Goal: Transaction & Acquisition: Purchase product/service

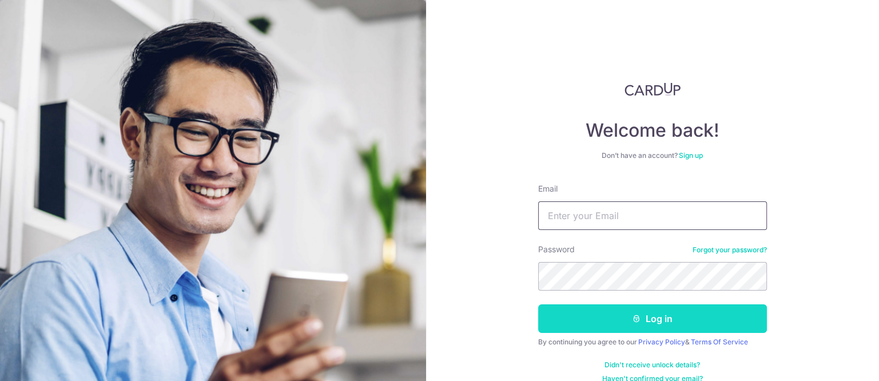
type input "ethel@edithpatisserie.com"
click at [616, 316] on button "Log in" at bounding box center [652, 318] width 229 height 29
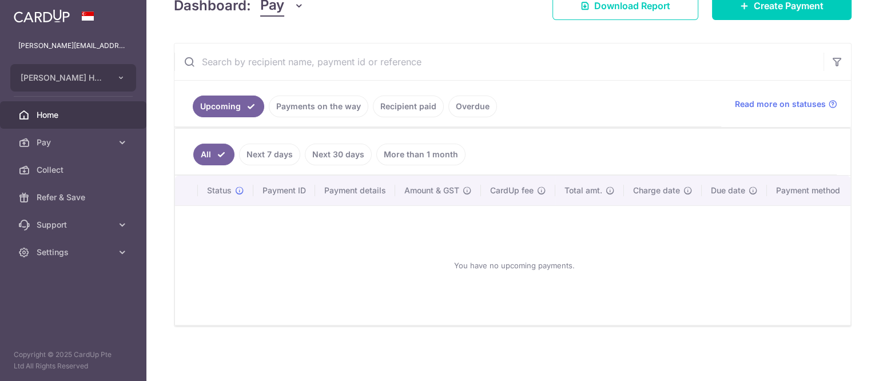
scroll to position [183, 0]
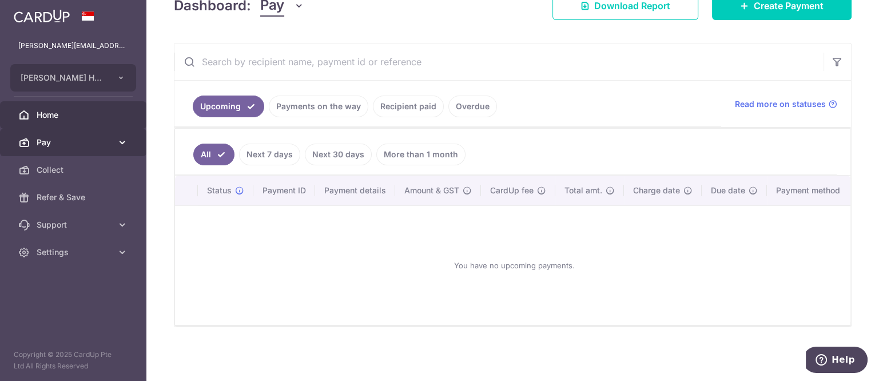
click at [114, 145] on link "Pay" at bounding box center [73, 142] width 146 height 27
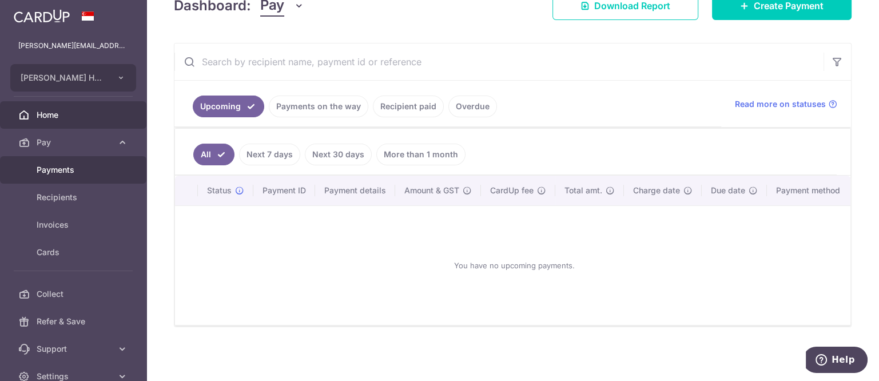
click at [98, 169] on span "Payments" at bounding box center [74, 169] width 75 height 11
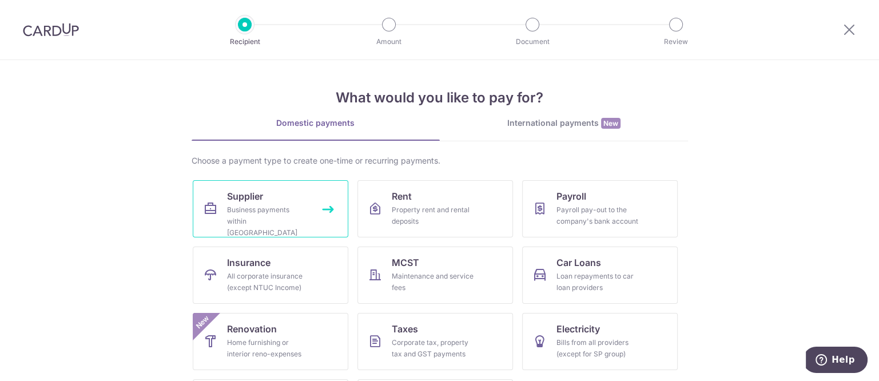
click at [218, 227] on link "Supplier Business payments within Singapore" at bounding box center [271, 208] width 156 height 57
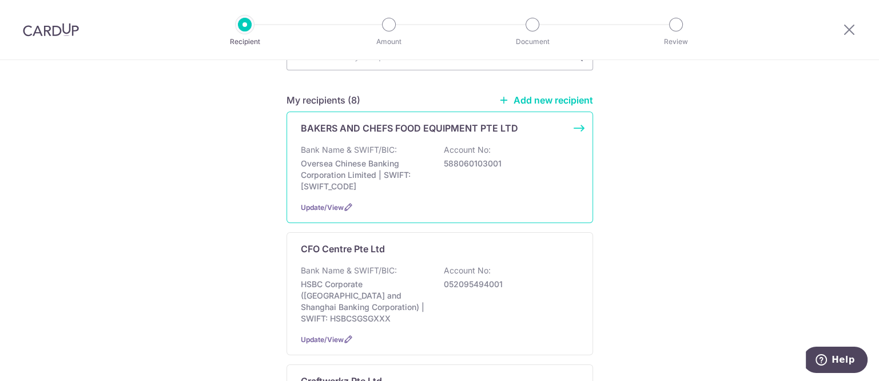
scroll to position [214, 0]
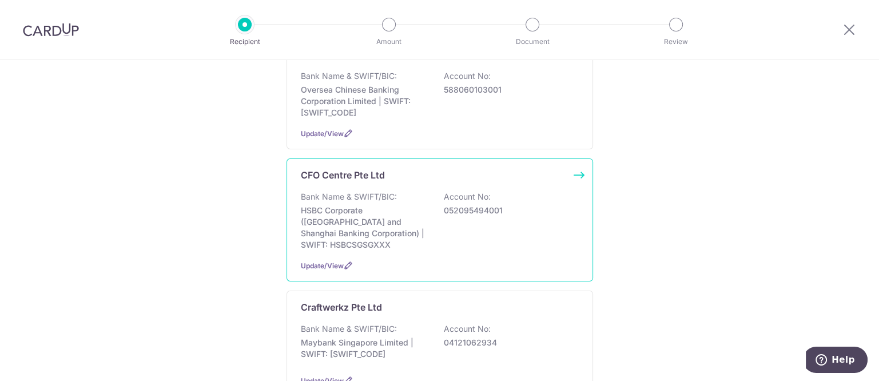
click at [380, 205] on p "HSBC Corporate (Hongkong and Shanghai Banking Corporation) | SWIFT: HSBCSGSGXXX" at bounding box center [365, 228] width 128 height 46
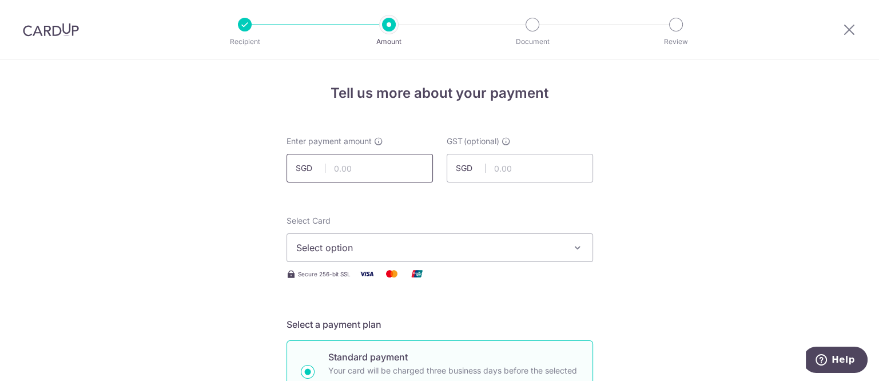
scroll to position [71, 0]
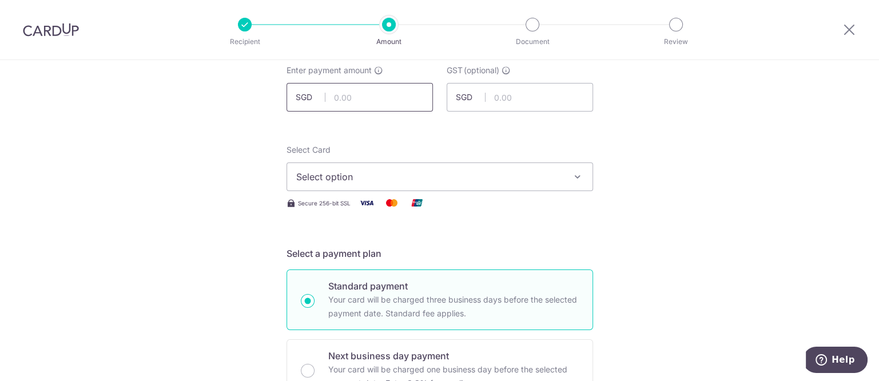
click at [370, 96] on input "text" at bounding box center [359, 97] width 146 height 29
drag, startPoint x: 360, startPoint y: 103, endPoint x: 328, endPoint y: 106, distance: 32.2
click at [328, 106] on input "4,870.00" at bounding box center [359, 97] width 146 height 29
type input "4,087.50"
click at [345, 180] on span "Select option" at bounding box center [429, 177] width 266 height 14
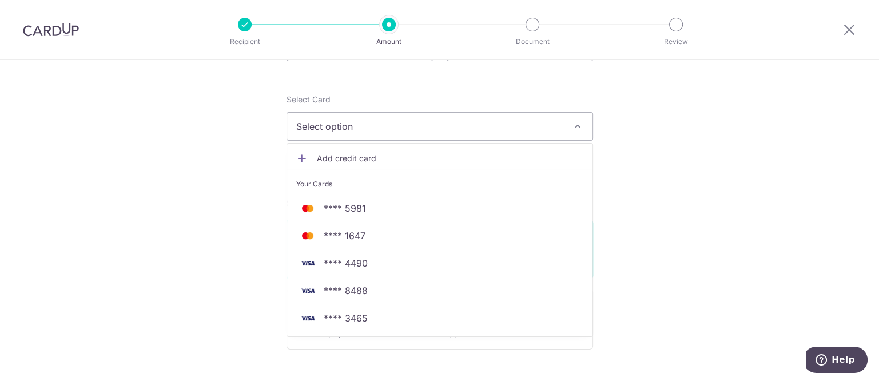
scroll to position [143, 0]
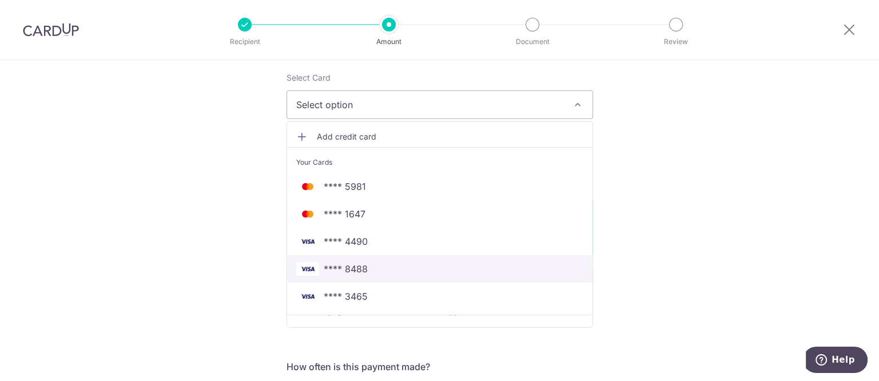
click at [365, 273] on span "**** 8488" at bounding box center [439, 269] width 287 height 14
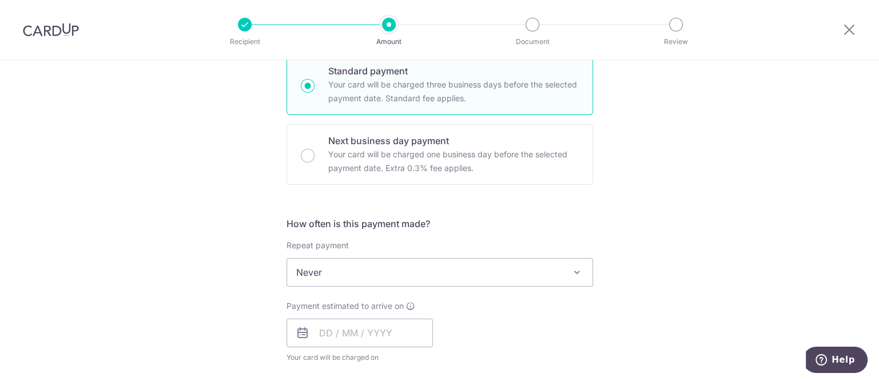
scroll to position [500, 0]
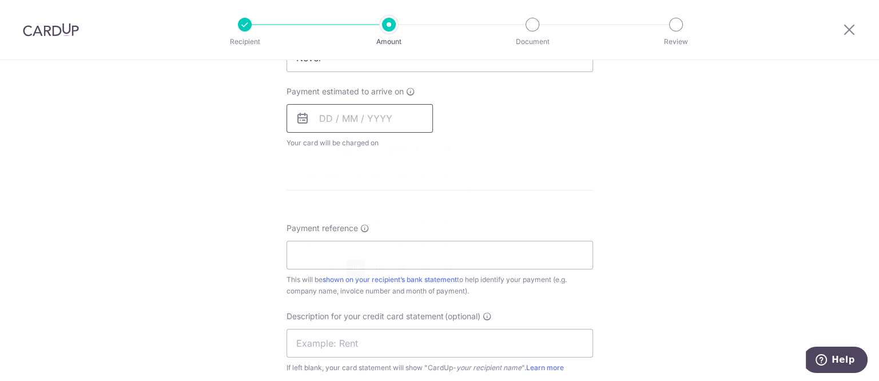
click at [371, 105] on input "text" at bounding box center [359, 118] width 146 height 29
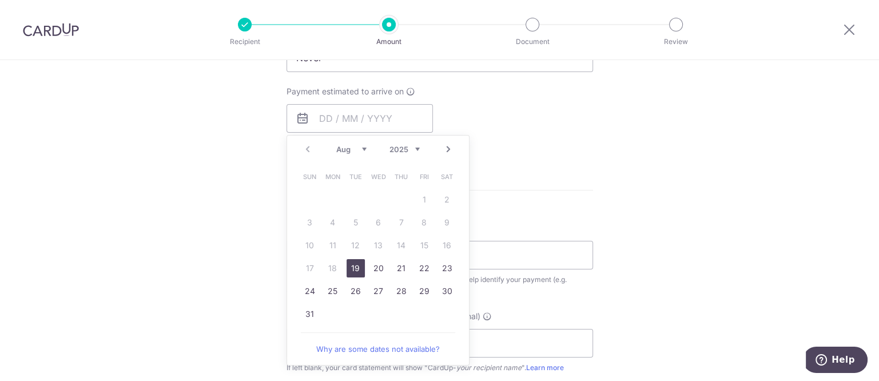
click at [356, 267] on link "19" at bounding box center [356, 268] width 18 height 18
type input "19/08/2025"
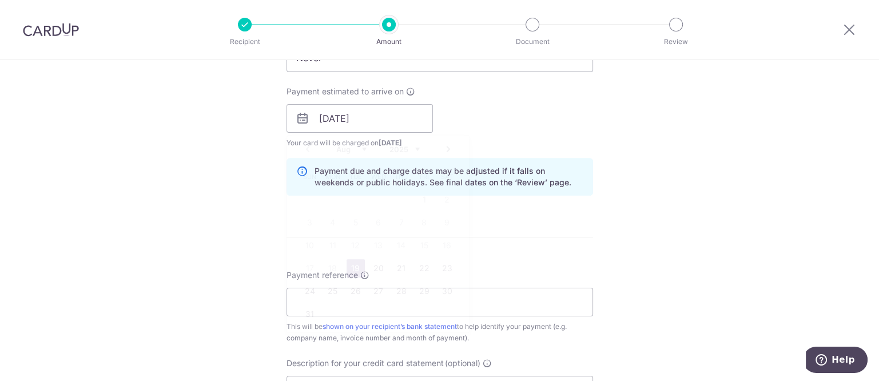
click at [352, 265] on form "Enter payment amount SGD 4,087.50 4087.50 GST (optional) SGD Select Card **** 8…" at bounding box center [439, 149] width 307 height 1029
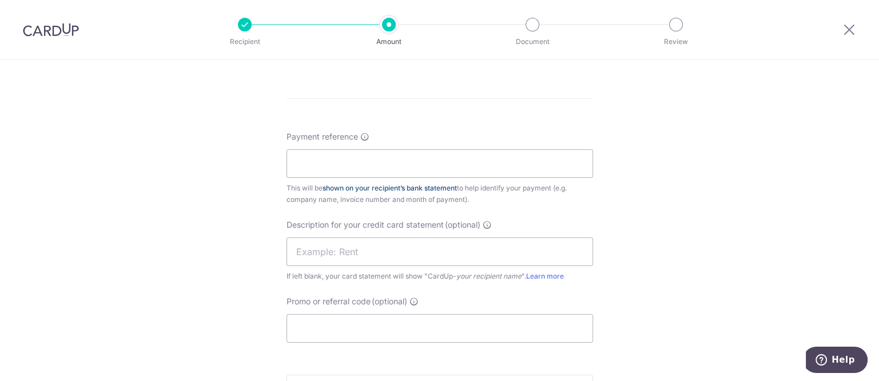
scroll to position [643, 0]
click at [378, 164] on input "Payment reference" at bounding box center [439, 159] width 307 height 29
type input "CFO Centre - [PERSON_NAME]"
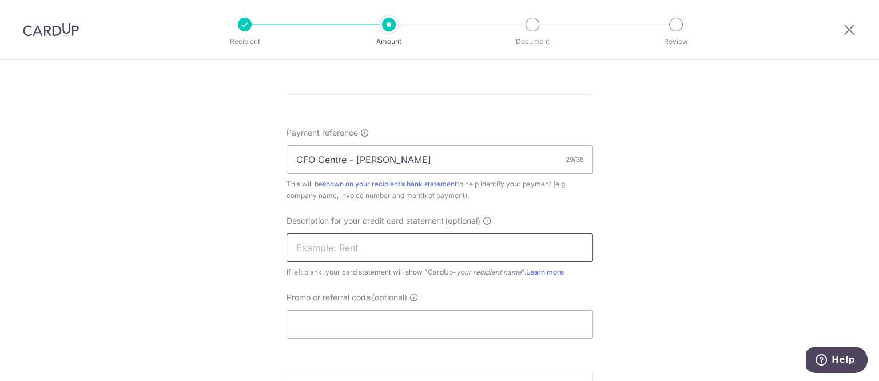
click at [384, 242] on input "text" at bounding box center [439, 247] width 307 height 29
click at [312, 231] on div "Description for your credit card statement (optional) If left blank, your card …" at bounding box center [439, 246] width 307 height 63
click at [355, 257] on input "text" at bounding box center [439, 247] width 307 height 29
click at [331, 251] on input "text" at bounding box center [439, 247] width 307 height 29
type input "CFO Centre"
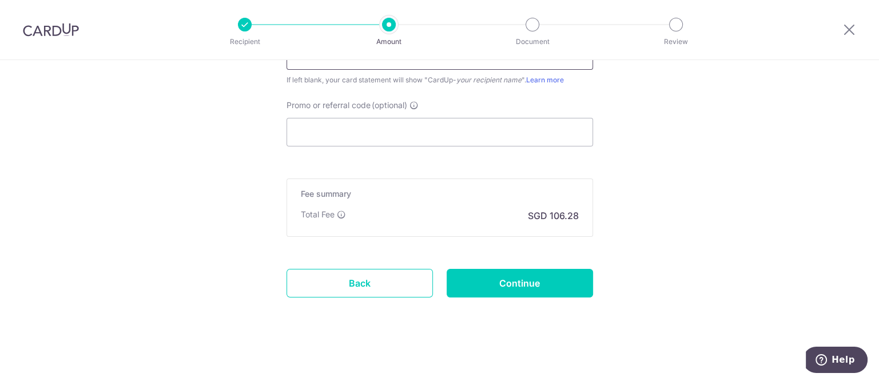
scroll to position [835, 0]
click at [524, 285] on input "Continue" at bounding box center [520, 282] width 146 height 29
type input "Create Schedule"
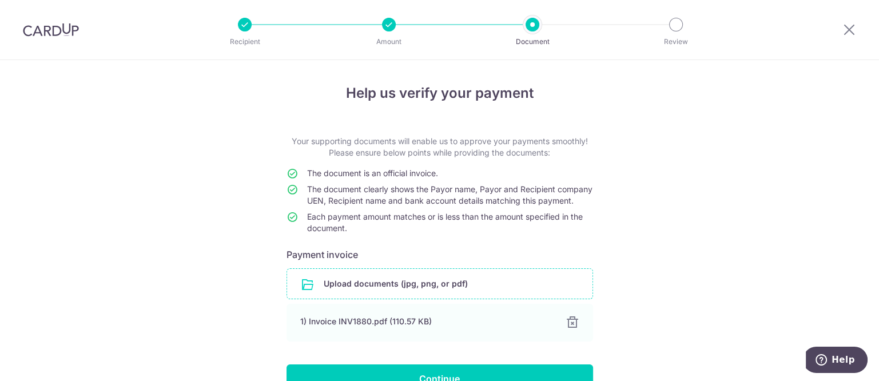
scroll to position [71, 0]
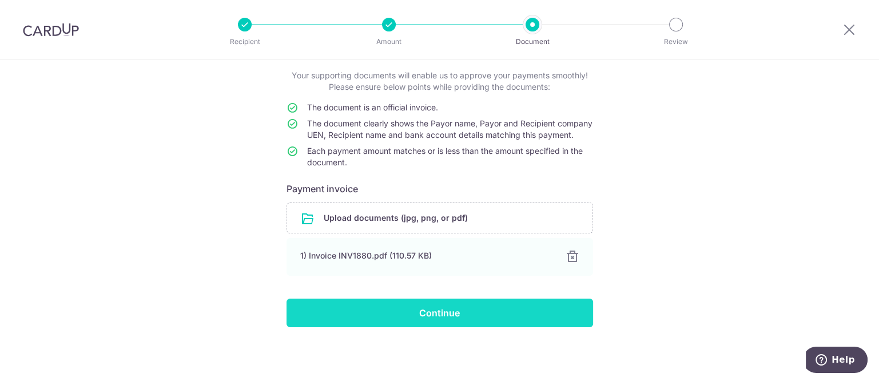
click at [452, 313] on input "Continue" at bounding box center [439, 313] width 307 height 29
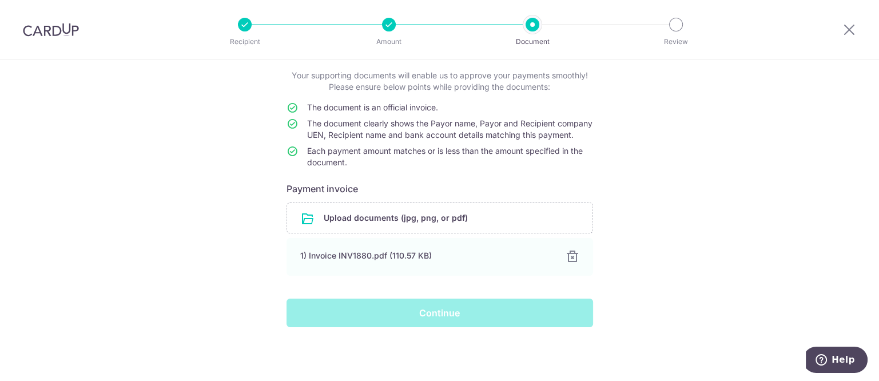
scroll to position [77, 0]
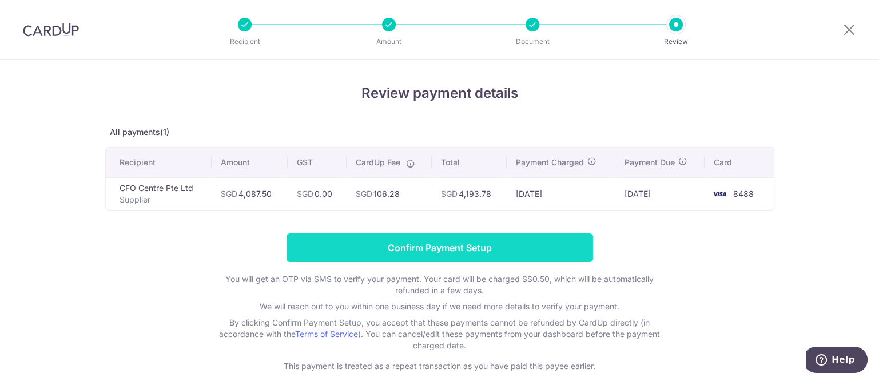
click at [469, 237] on input "Confirm Payment Setup" at bounding box center [439, 247] width 307 height 29
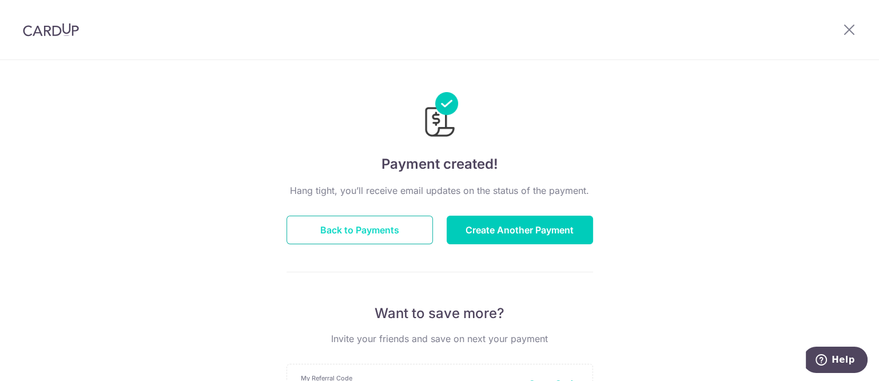
click at [391, 224] on button "Back to Payments" at bounding box center [359, 230] width 146 height 29
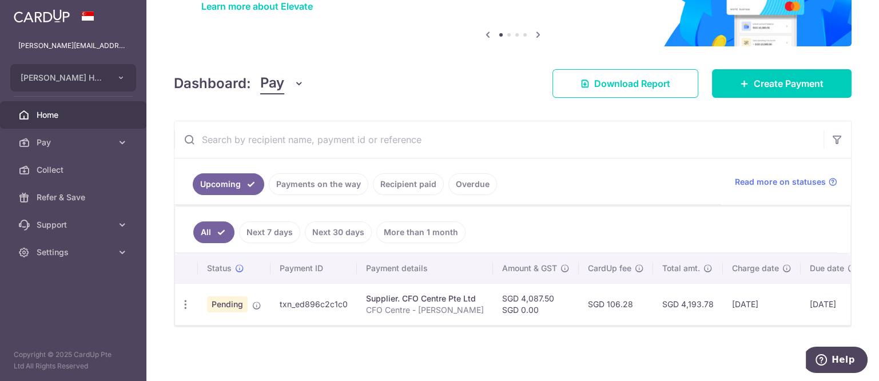
scroll to position [105, 0]
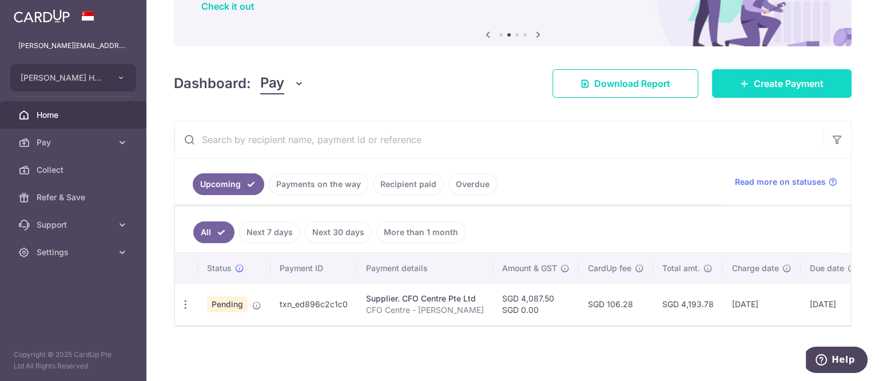
click at [754, 81] on span "Create Payment" at bounding box center [789, 84] width 70 height 14
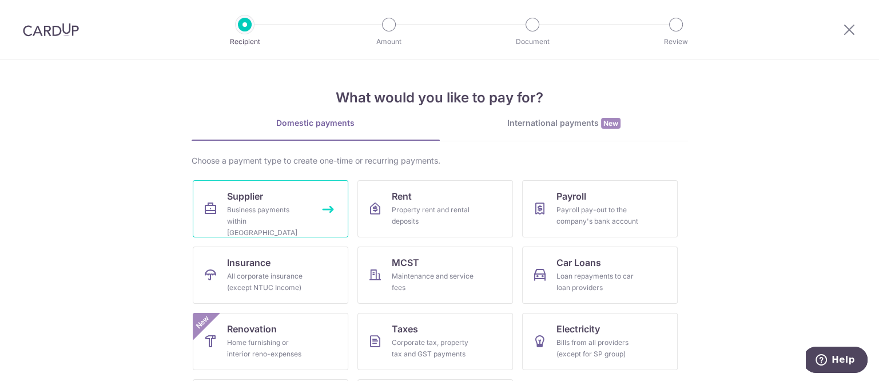
click at [297, 197] on link "Supplier Business payments within Singapore" at bounding box center [271, 208] width 156 height 57
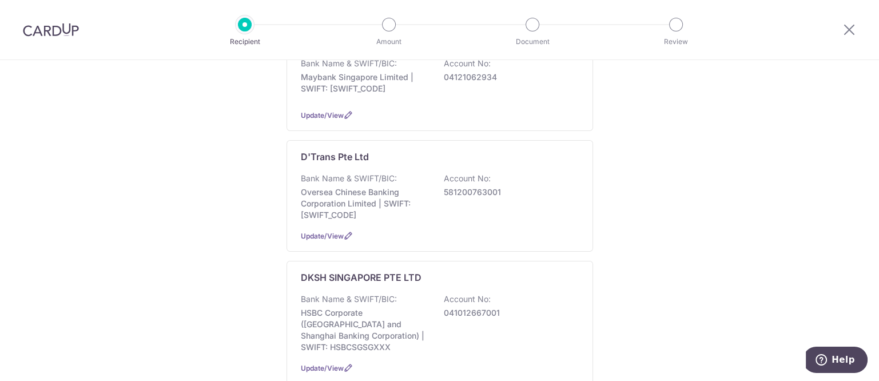
scroll to position [500, 0]
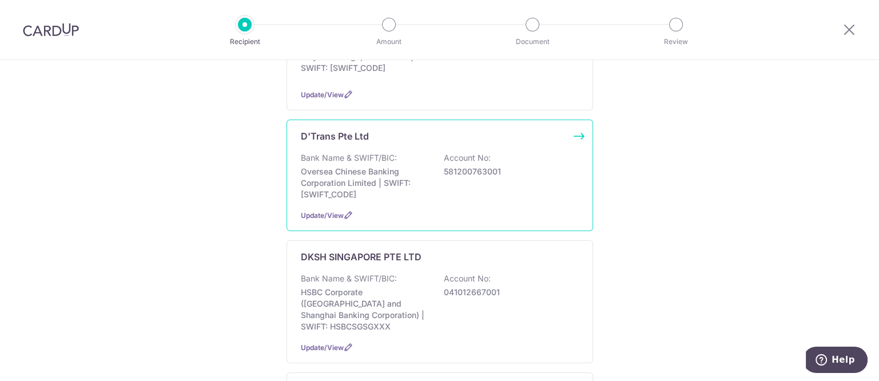
click at [367, 173] on p "Oversea Chinese Banking Corporation Limited | SWIFT: [SWIFT_CODE]" at bounding box center [365, 183] width 128 height 34
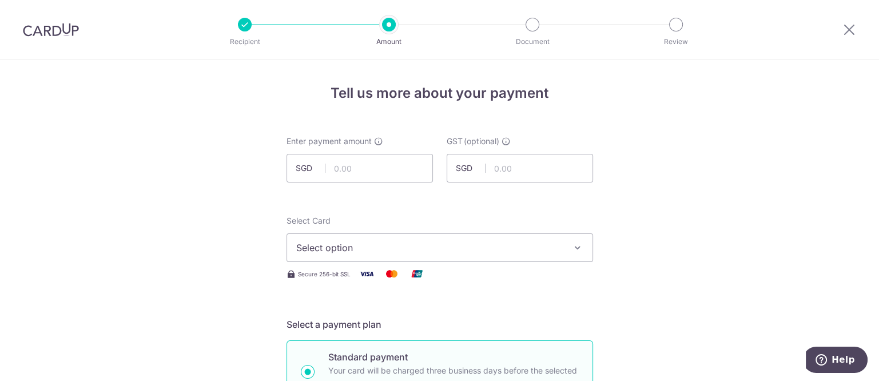
scroll to position [71, 0]
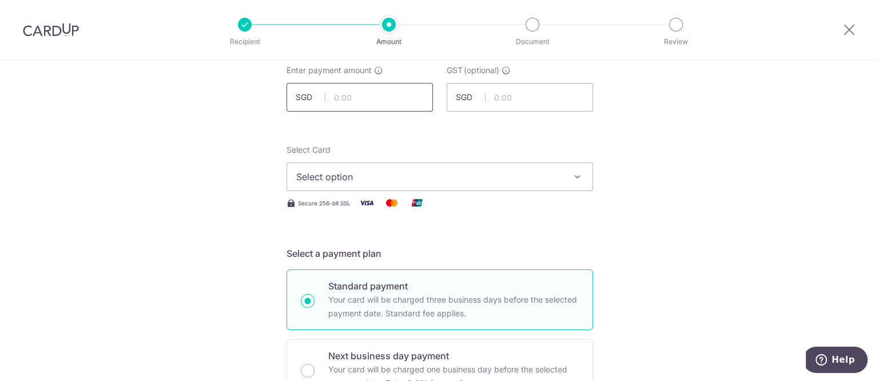
click at [406, 86] on input "text" at bounding box center [359, 97] width 146 height 29
type input "5,886.00"
click at [563, 178] on button "Select option" at bounding box center [439, 176] width 307 height 29
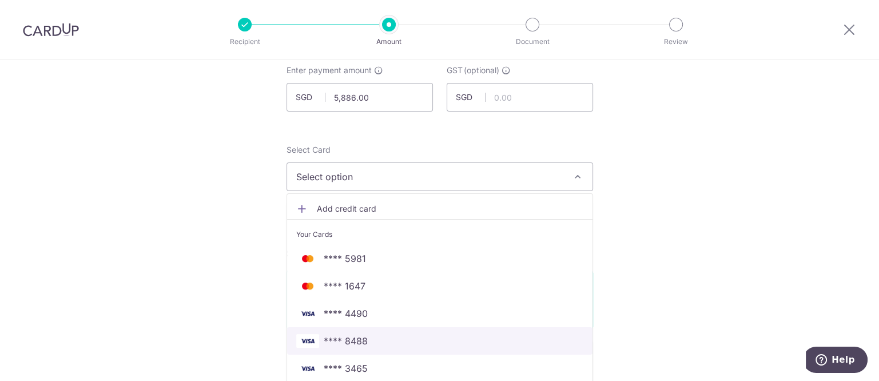
click at [387, 338] on span "**** 8488" at bounding box center [439, 341] width 287 height 14
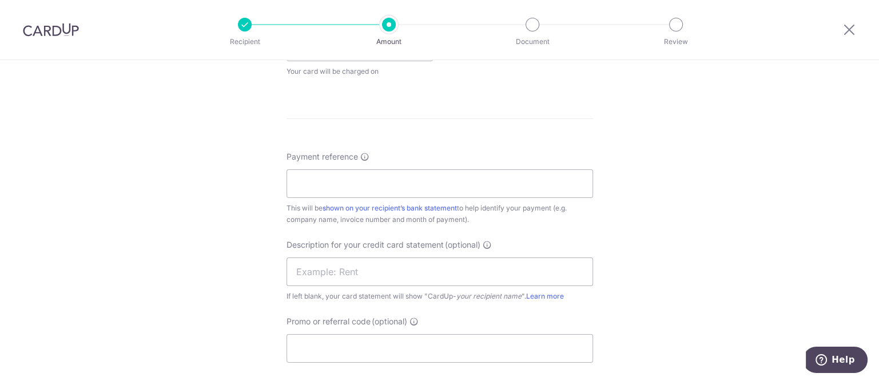
scroll to position [286, 0]
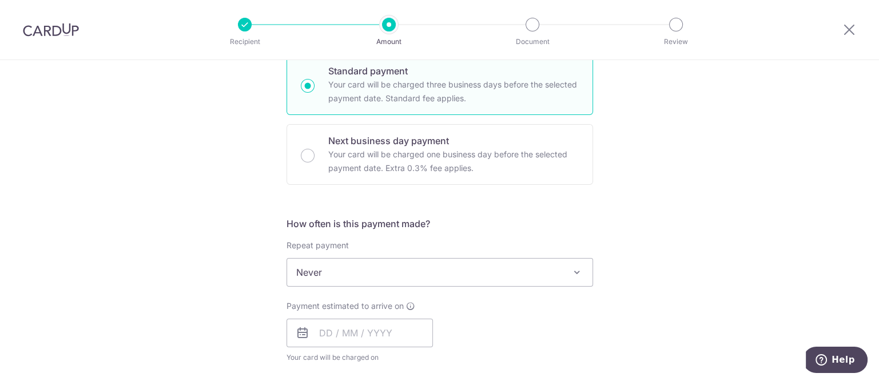
click at [369, 270] on span "Never" at bounding box center [439, 271] width 305 height 27
click at [377, 343] on input "text" at bounding box center [359, 333] width 146 height 29
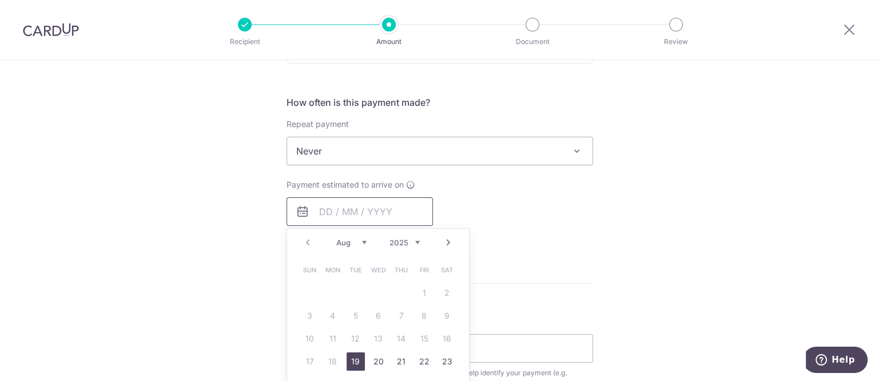
scroll to position [429, 0]
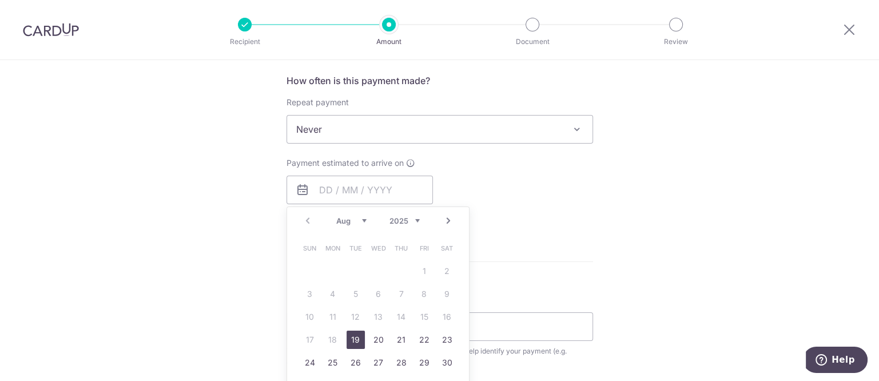
click at [357, 342] on link "19" at bounding box center [356, 340] width 18 height 18
type input "[DATE]"
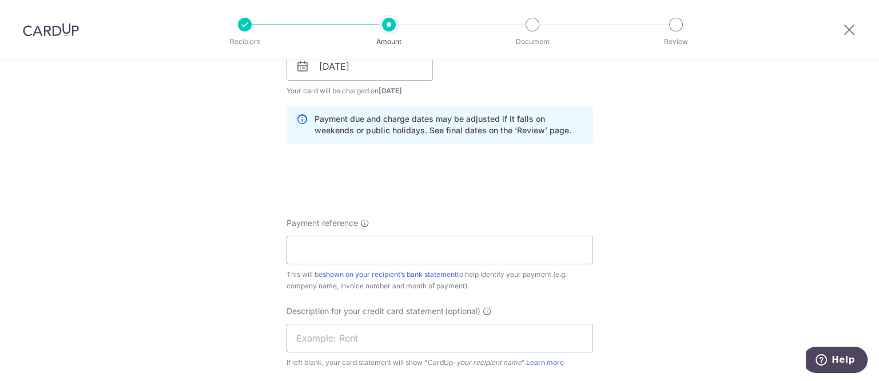
scroll to position [572, 0]
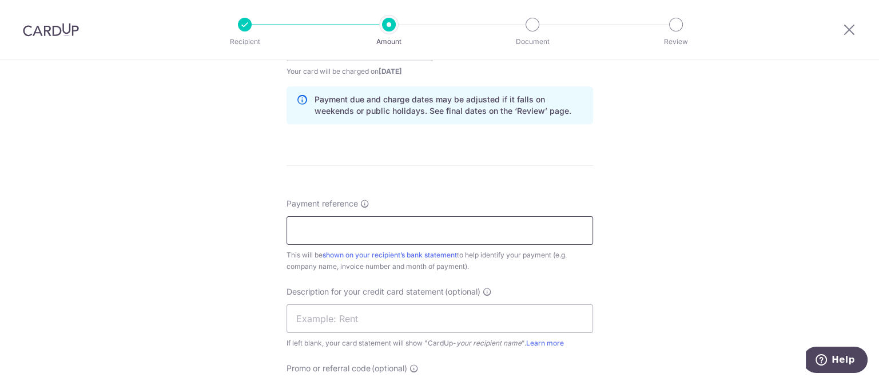
click at [455, 225] on input "Payment reference" at bounding box center [439, 230] width 307 height 29
click at [333, 232] on input "Payment reference" at bounding box center [439, 230] width 307 height 29
click at [376, 221] on input "2500" at bounding box center [439, 230] width 307 height 29
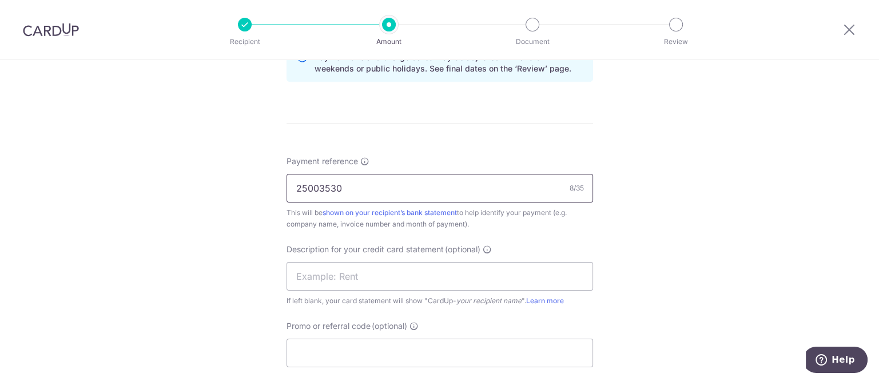
scroll to position [643, 0]
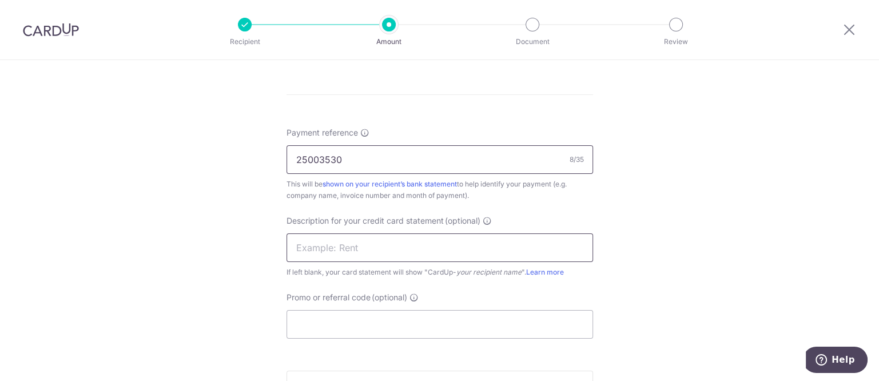
type input "25003530"
click at [411, 242] on input "text" at bounding box center [439, 247] width 307 height 29
drag, startPoint x: 399, startPoint y: 152, endPoint x: 398, endPoint y: 166, distance: 14.9
click at [399, 152] on input "25003530" at bounding box center [439, 159] width 307 height 29
click at [362, 237] on input "text" at bounding box center [439, 247] width 307 height 29
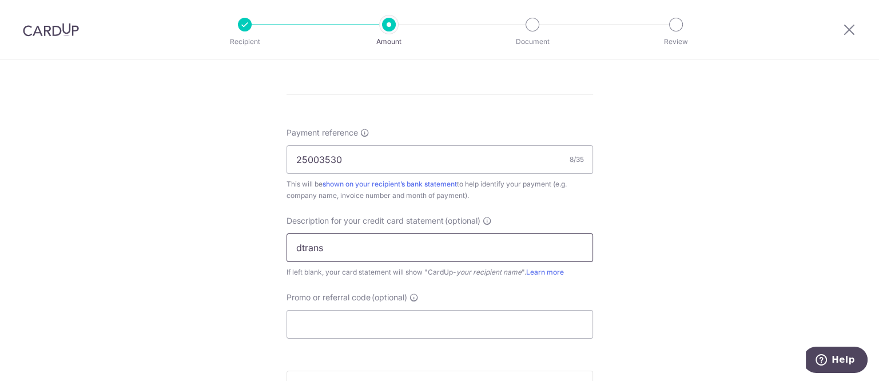
paste input "25003530"
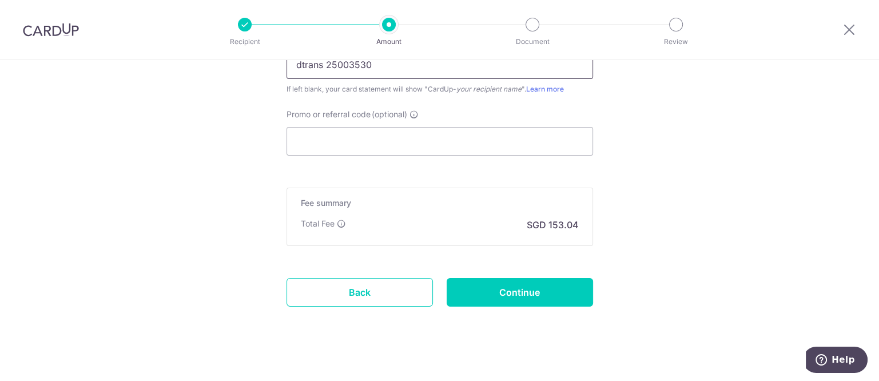
scroll to position [835, 0]
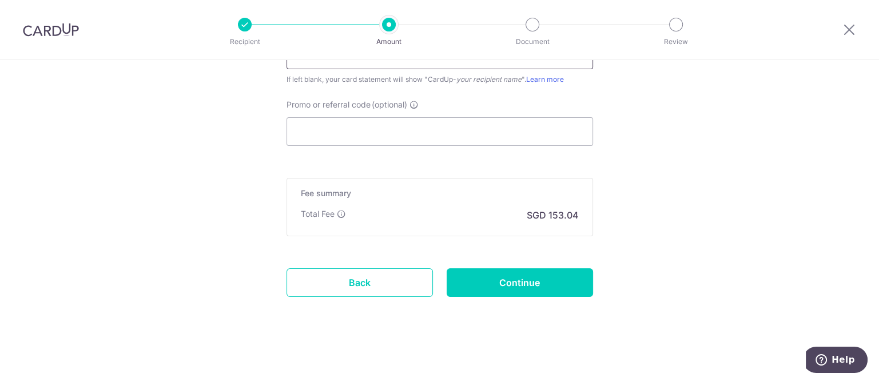
type input "dtrans 25003530"
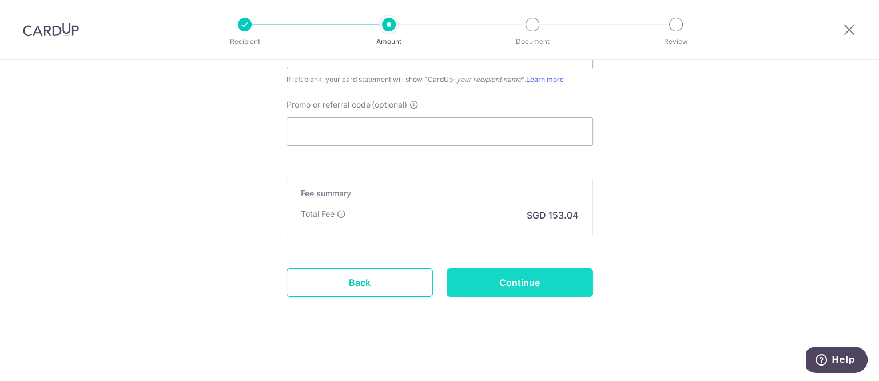
click at [524, 276] on input "Continue" at bounding box center [520, 282] width 146 height 29
type input "Create Schedule"
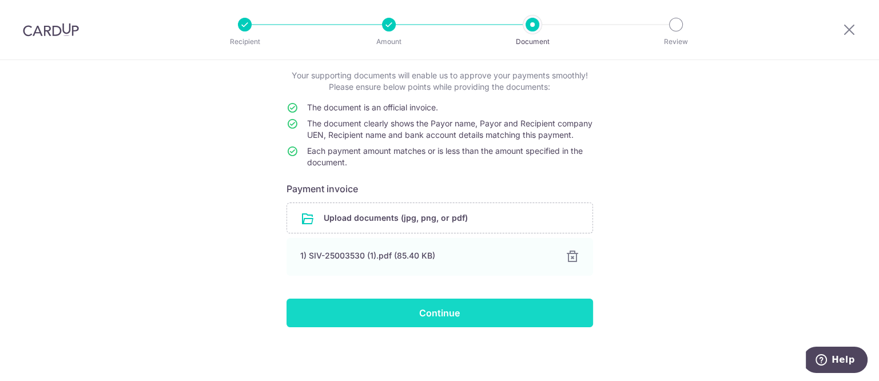
scroll to position [77, 0]
click at [364, 326] on input "Continue" at bounding box center [439, 313] width 307 height 29
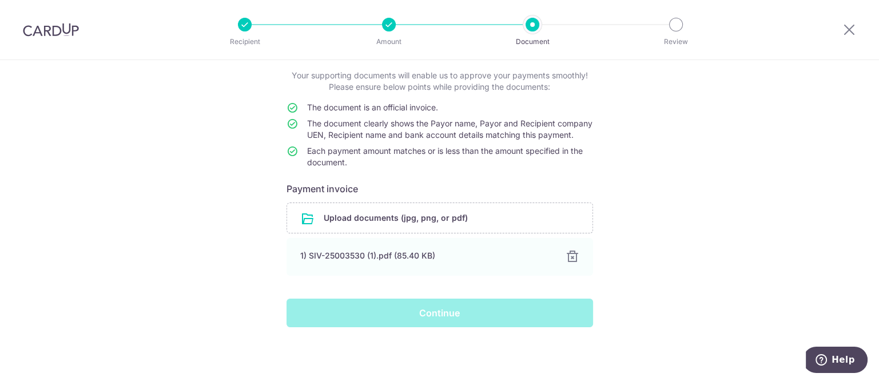
scroll to position [0, 0]
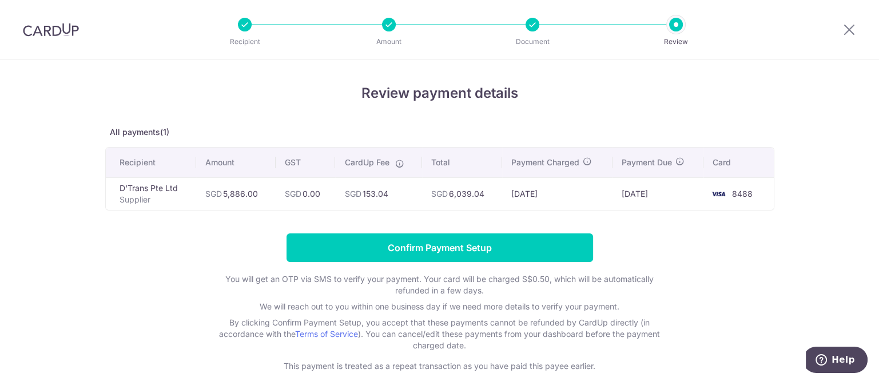
drag, startPoint x: 448, startPoint y: 196, endPoint x: 484, endPoint y: 195, distance: 35.5
click at [484, 193] on td "SGD 6,039.04" at bounding box center [462, 193] width 80 height 33
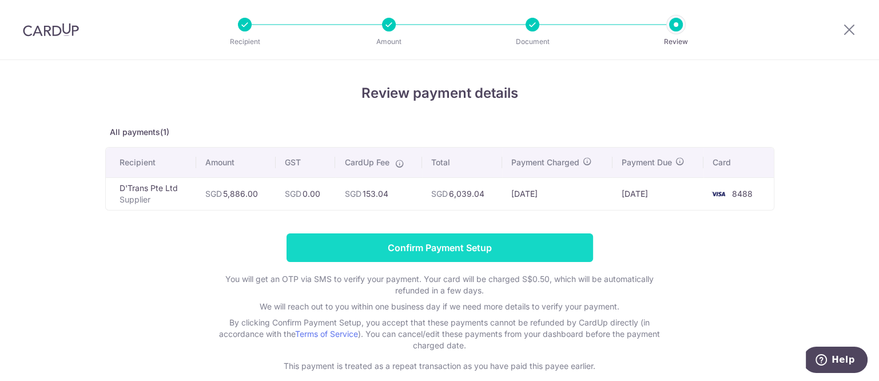
copy td "6,039.04"
click at [472, 249] on input "Confirm Payment Setup" at bounding box center [439, 247] width 307 height 29
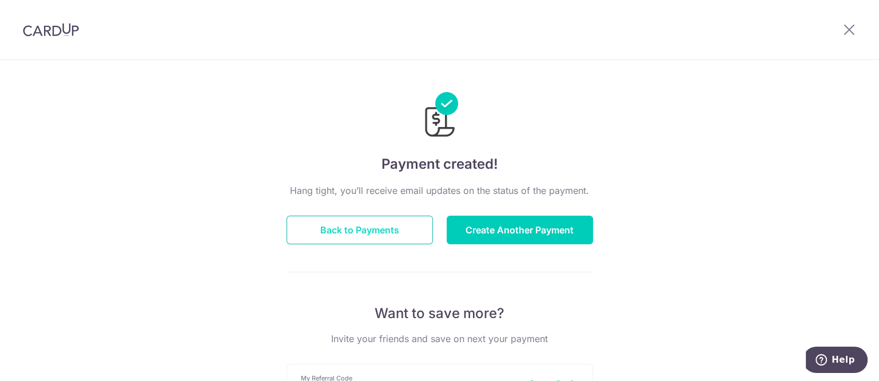
click at [370, 220] on button "Back to Payments" at bounding box center [359, 230] width 146 height 29
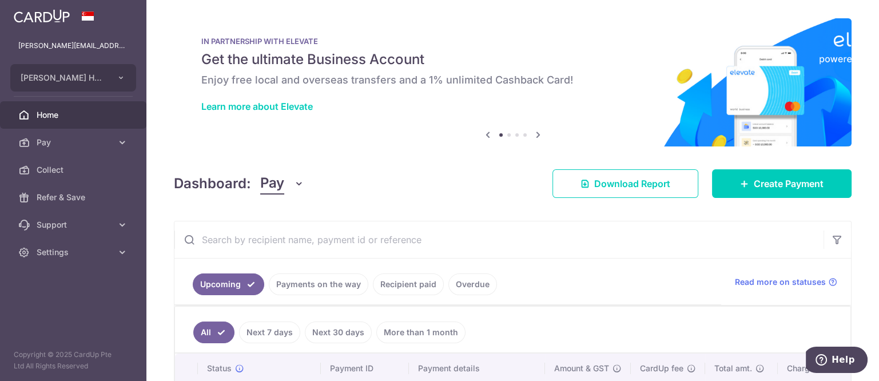
scroll to position [147, 0]
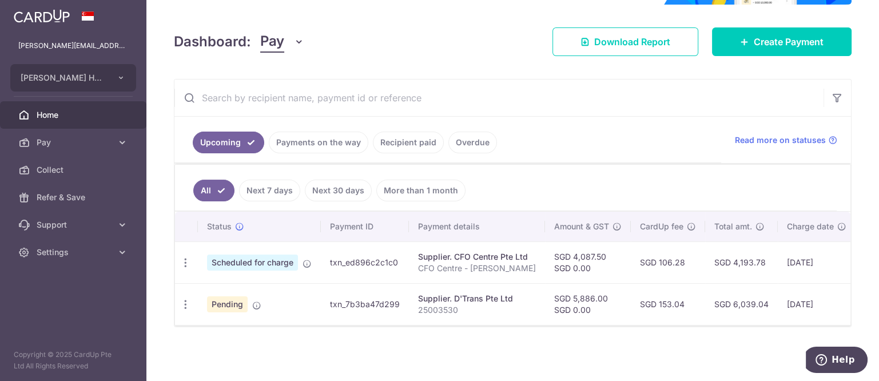
drag, startPoint x: 729, startPoint y: 258, endPoint x: 758, endPoint y: 254, distance: 29.4
click at [758, 254] on td "SGD 4,193.78" at bounding box center [741, 262] width 73 height 42
click at [767, 254] on td "SGD 4,193.78" at bounding box center [741, 262] width 73 height 42
drag, startPoint x: 759, startPoint y: 255, endPoint x: 727, endPoint y: 258, distance: 32.2
click at [727, 258] on td "SGD 4,193.78" at bounding box center [741, 262] width 73 height 42
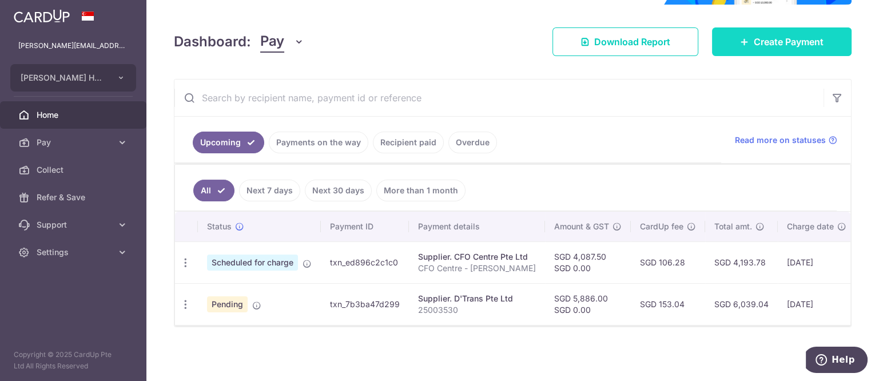
copy td "4,193.78"
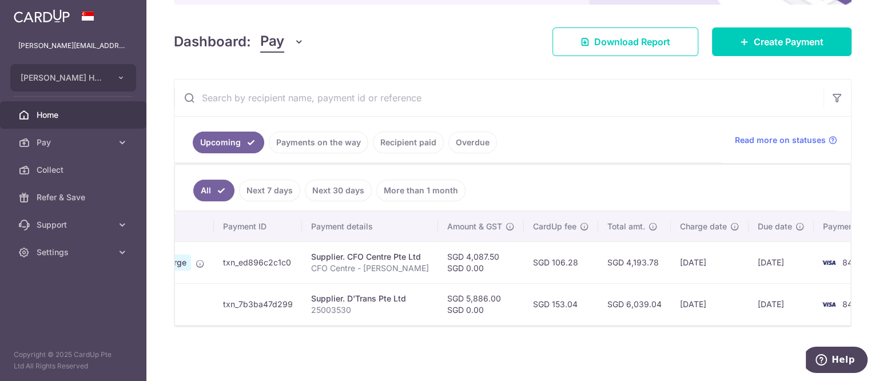
scroll to position [0, 123]
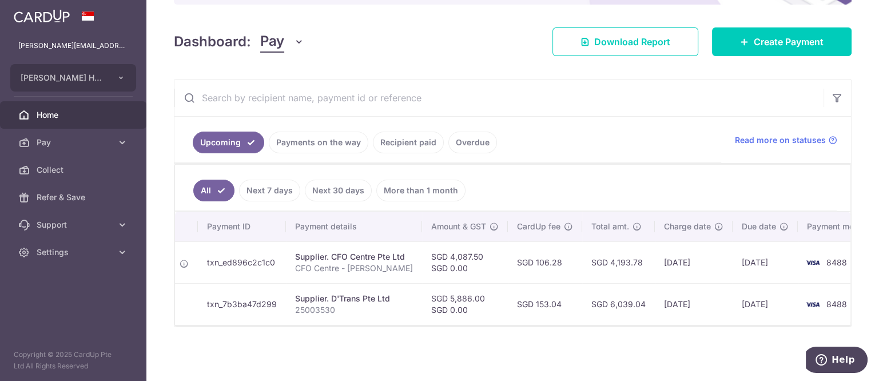
click at [733, 317] on td "[DATE]" at bounding box center [765, 304] width 65 height 42
drag, startPoint x: 333, startPoint y: 305, endPoint x: 301, endPoint y: 295, distance: 34.0
click at [295, 304] on p "25003530" at bounding box center [354, 309] width 118 height 11
copy p "25003530"
drag, startPoint x: 527, startPoint y: 258, endPoint x: 562, endPoint y: 258, distance: 34.3
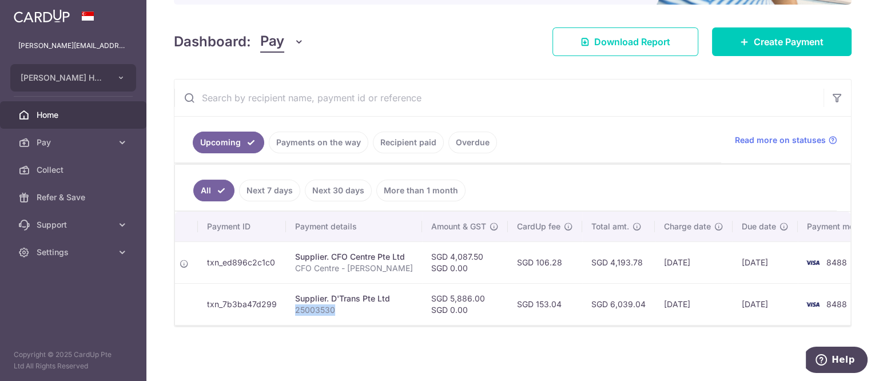
click at [562, 258] on td "SGD 106.28" at bounding box center [545, 262] width 74 height 42
copy td "106.28"
click at [392, 139] on link "Recipient paid" at bounding box center [408, 143] width 71 height 22
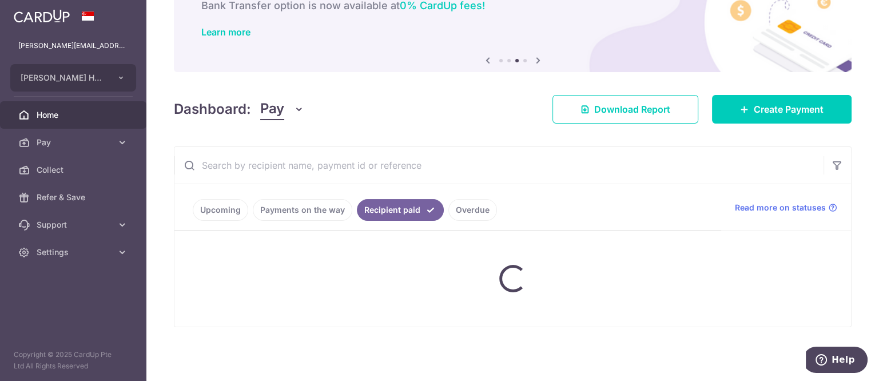
scroll to position [147, 0]
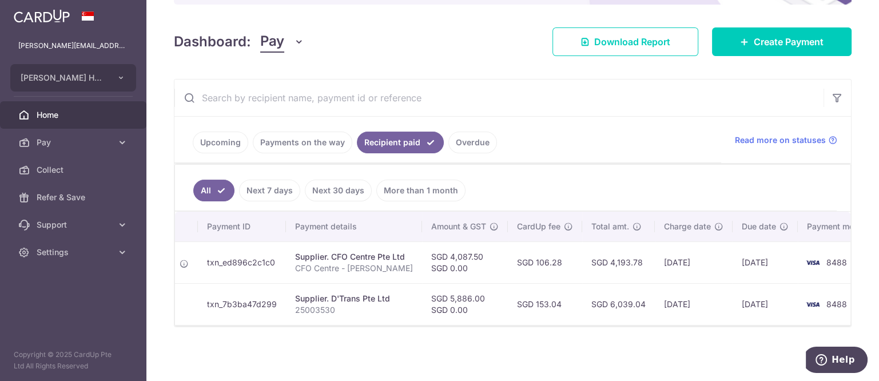
click at [420, 193] on link "More than 1 month" at bounding box center [420, 191] width 89 height 22
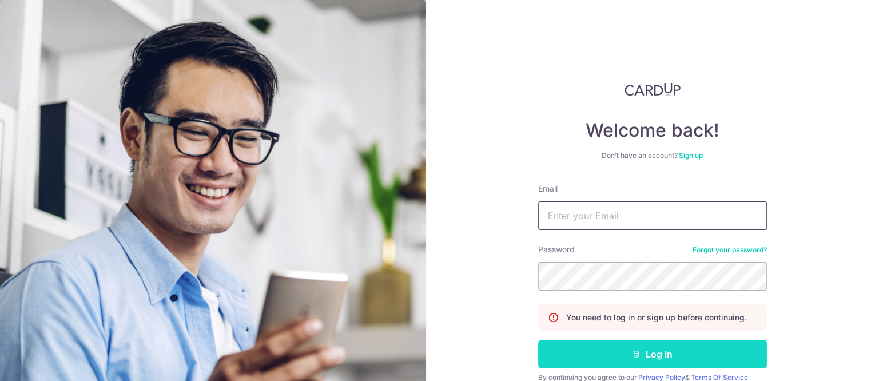
type input "[PERSON_NAME][EMAIL_ADDRESS][DOMAIN_NAME]"
click at [652, 354] on button "Log in" at bounding box center [652, 354] width 229 height 29
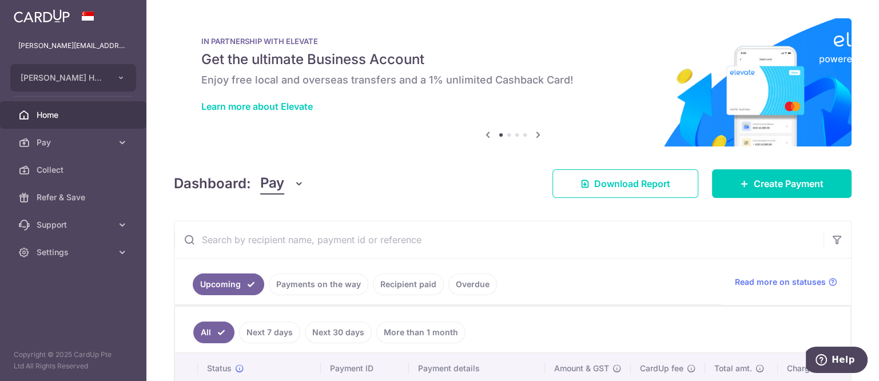
scroll to position [147, 0]
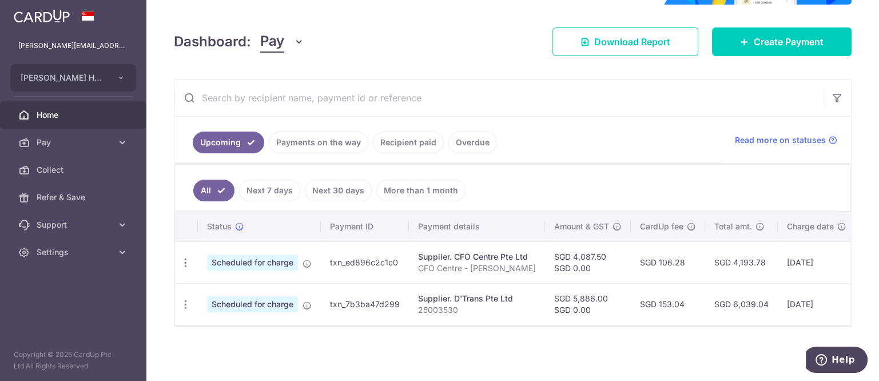
click at [415, 182] on link "More than 1 month" at bounding box center [420, 191] width 89 height 22
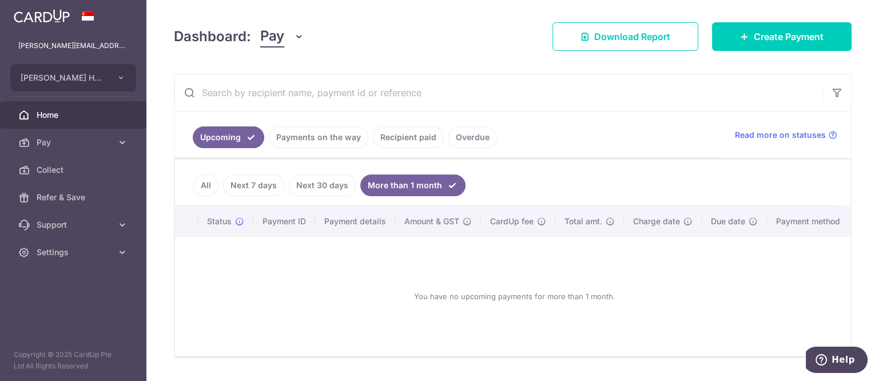
click at [422, 140] on link "Recipient paid" at bounding box center [408, 137] width 71 height 22
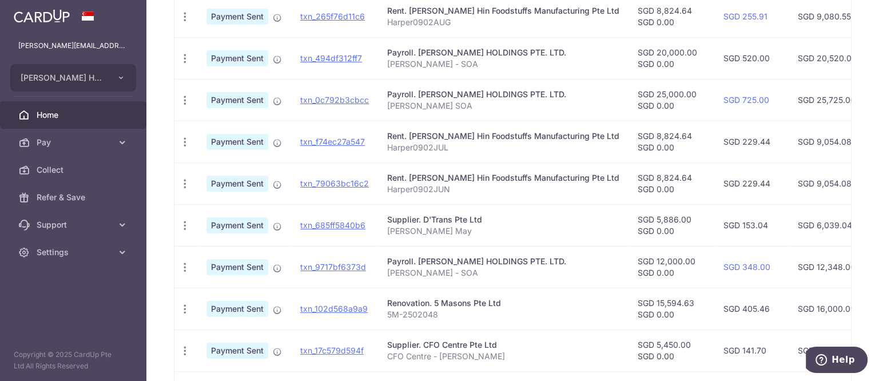
scroll to position [361, 0]
